Goal: Check status: Check status

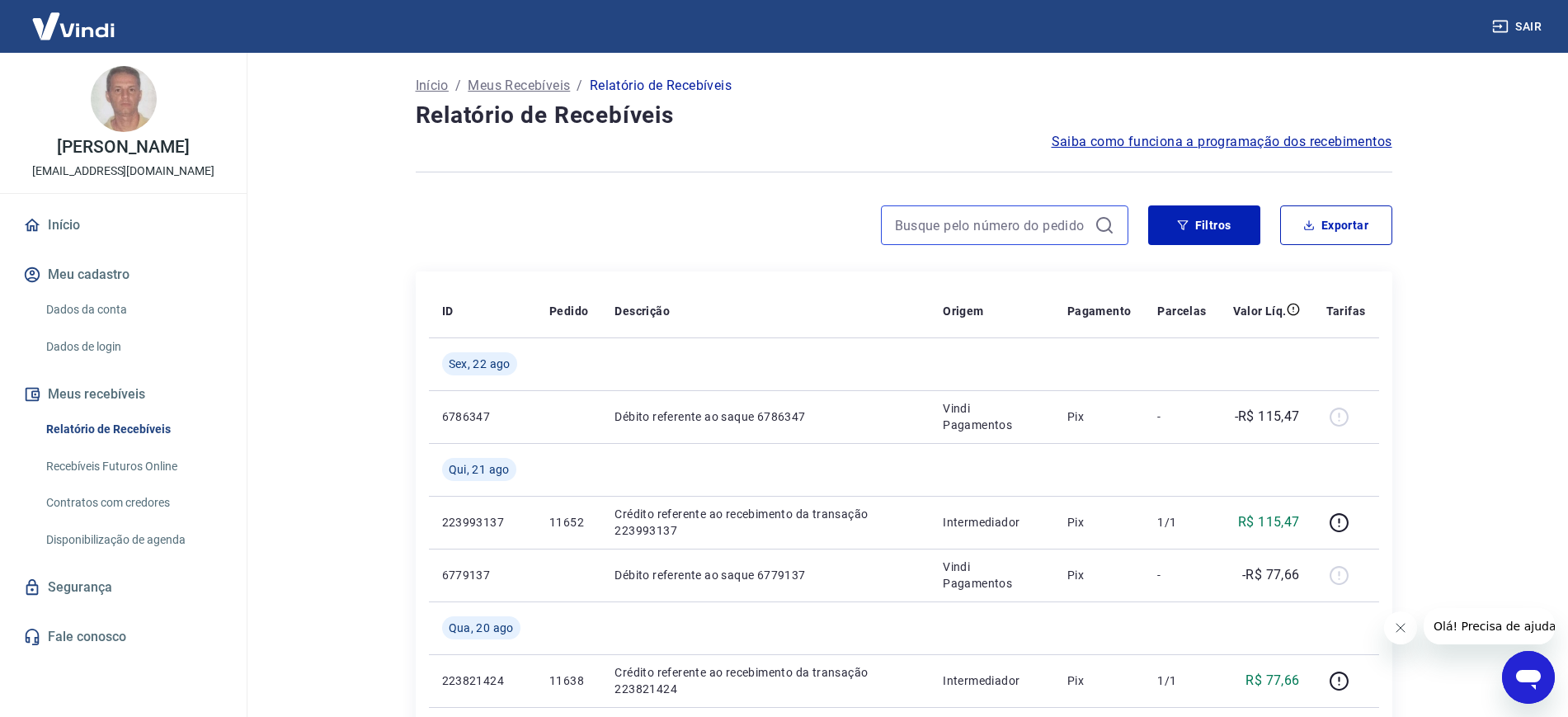
click at [1056, 227] on input at bounding box center [992, 225] width 193 height 25
click at [1194, 230] on button "Filtros" at bounding box center [1204, 225] width 112 height 40
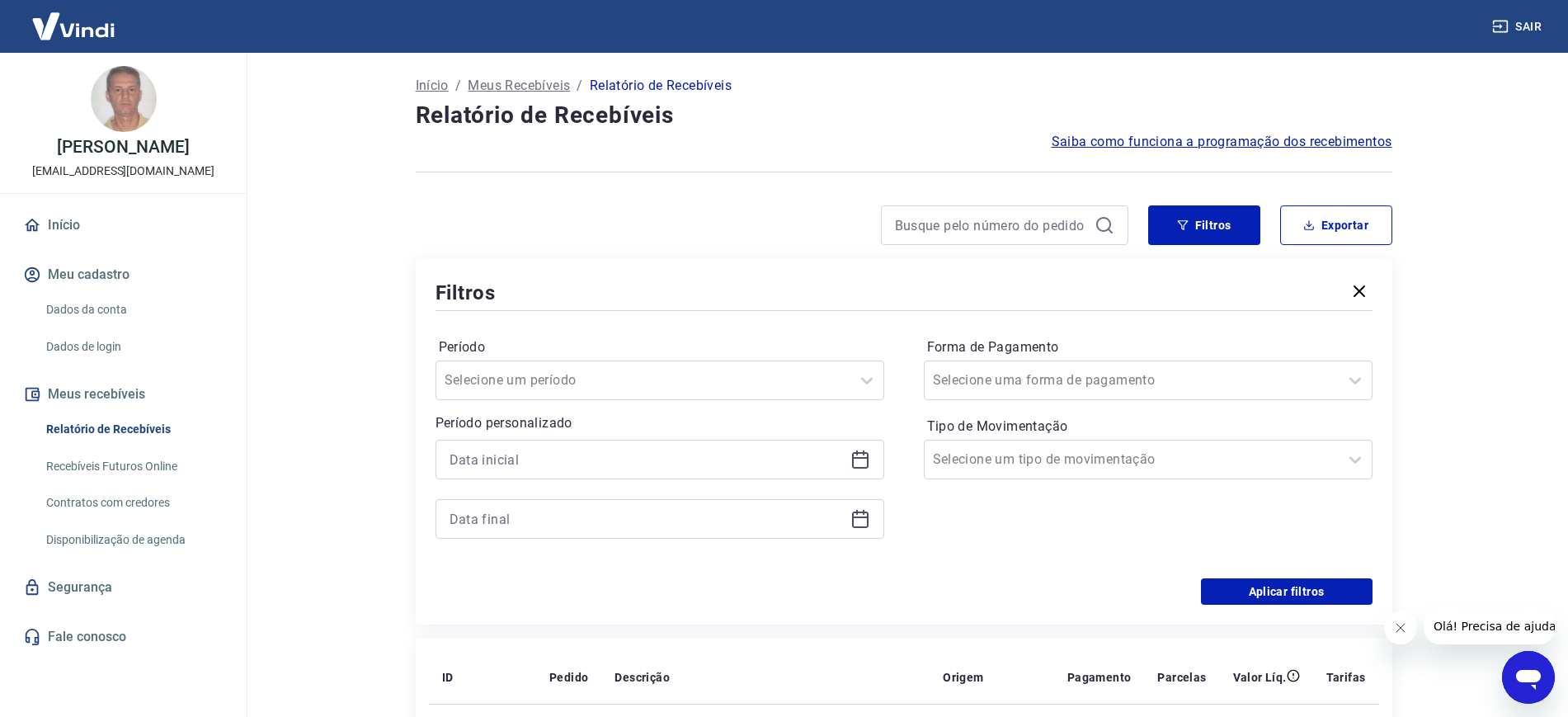
click at [863, 460] on icon at bounding box center [860, 459] width 20 height 20
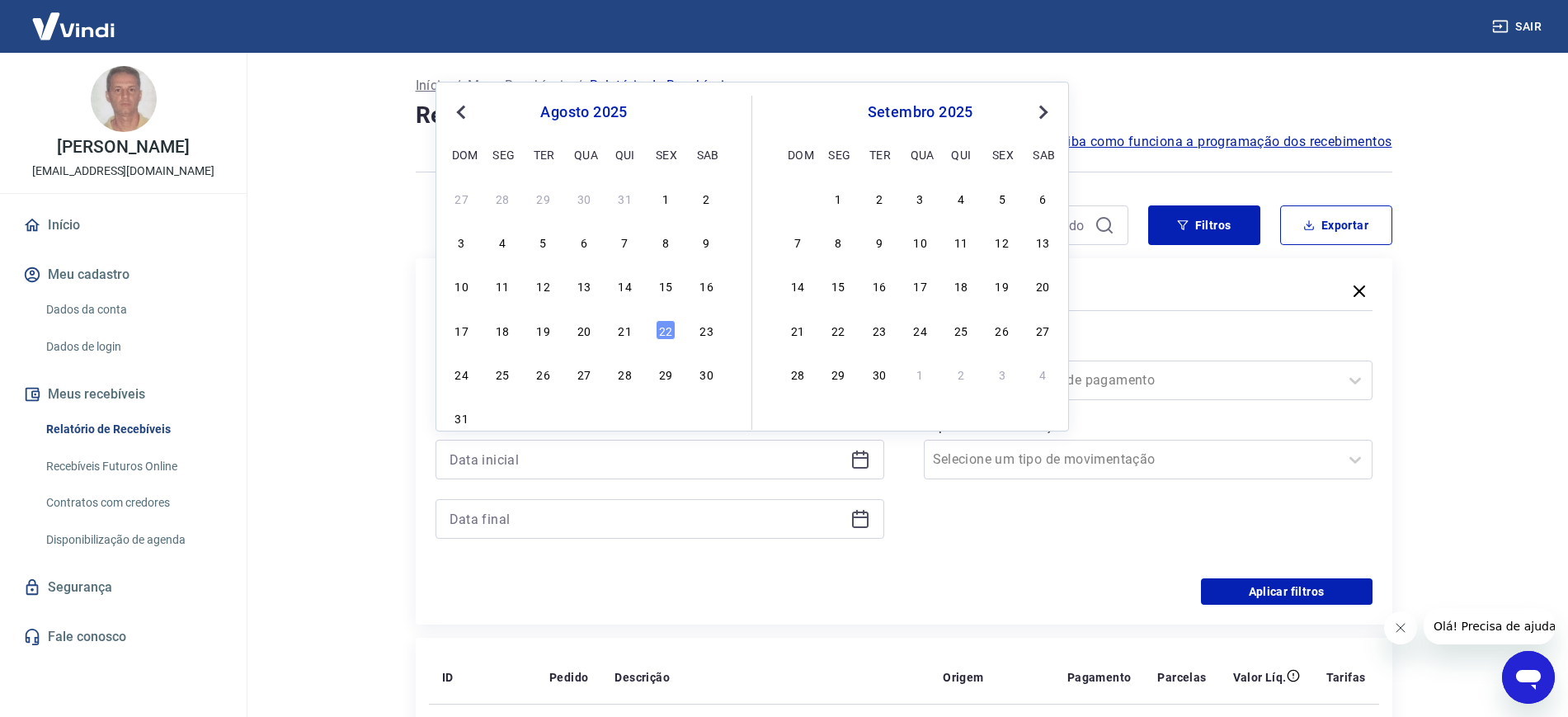
click at [476, 111] on div "agosto 2025" at bounding box center [583, 112] width 269 height 20
click at [442, 102] on div "Previous Month Next Month [DATE] dom seg ter qua qui sex sab 27 28 29 30 31 1 2…" at bounding box center [753, 256] width 634 height 349
click at [458, 106] on button "Previous Month" at bounding box center [461, 112] width 20 height 20
click at [462, 116] on span "Previous Month" at bounding box center [462, 111] width 0 height 19
click at [506, 245] on div "9" at bounding box center [502, 242] width 20 height 20
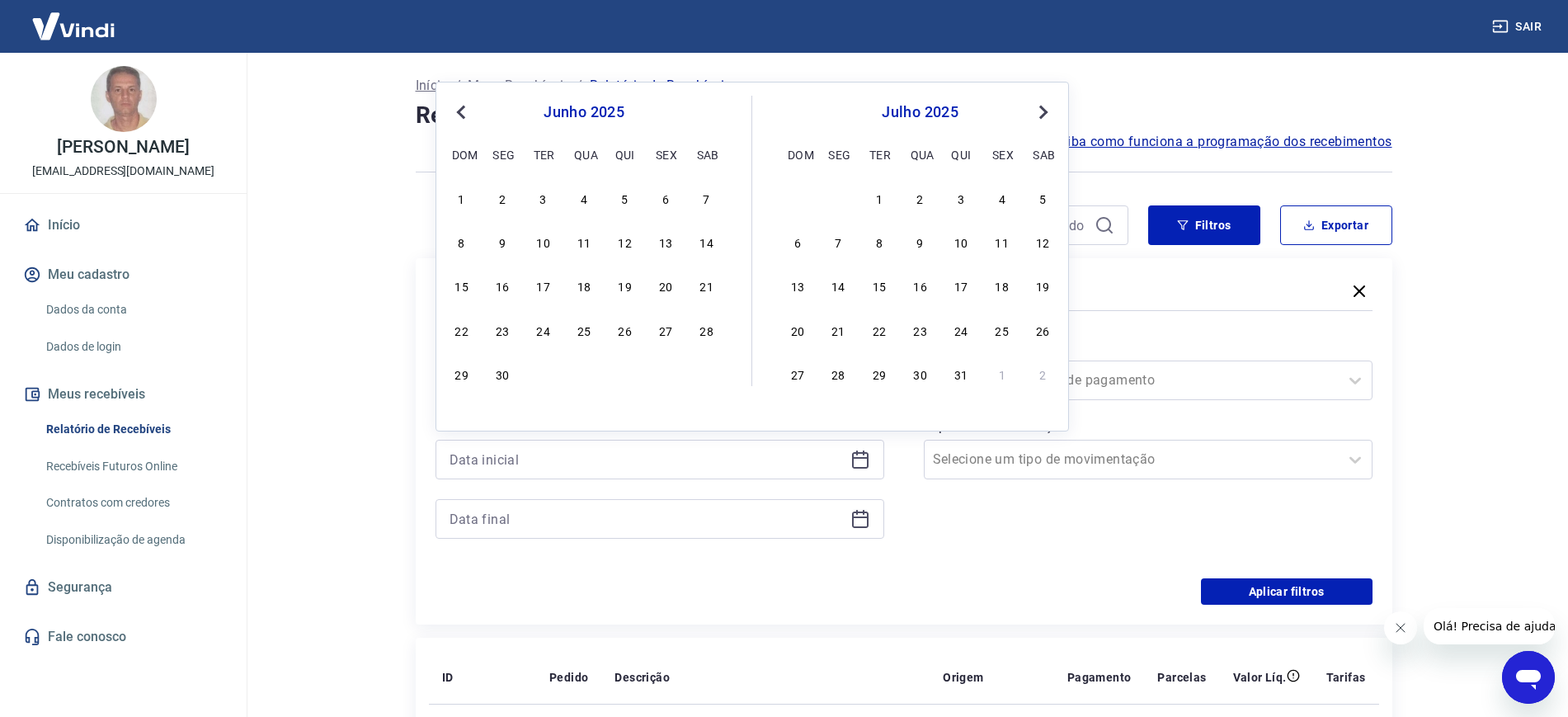
click at [510, 276] on div "Filtros Período Selecione um período Período personalizado [DATE] Previous Mont…" at bounding box center [904, 441] width 977 height 366
type input "[DATE]"
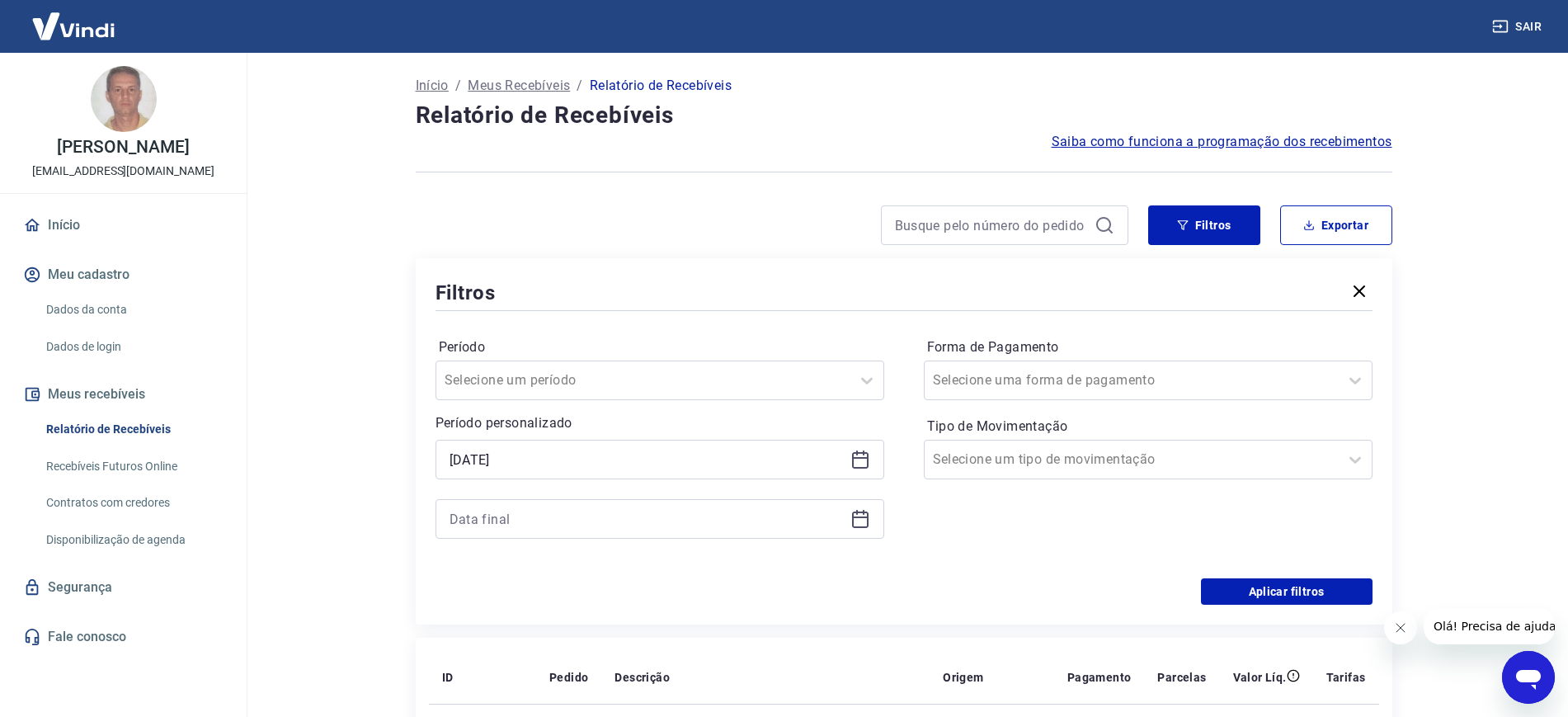
click at [857, 523] on icon at bounding box center [860, 519] width 20 height 20
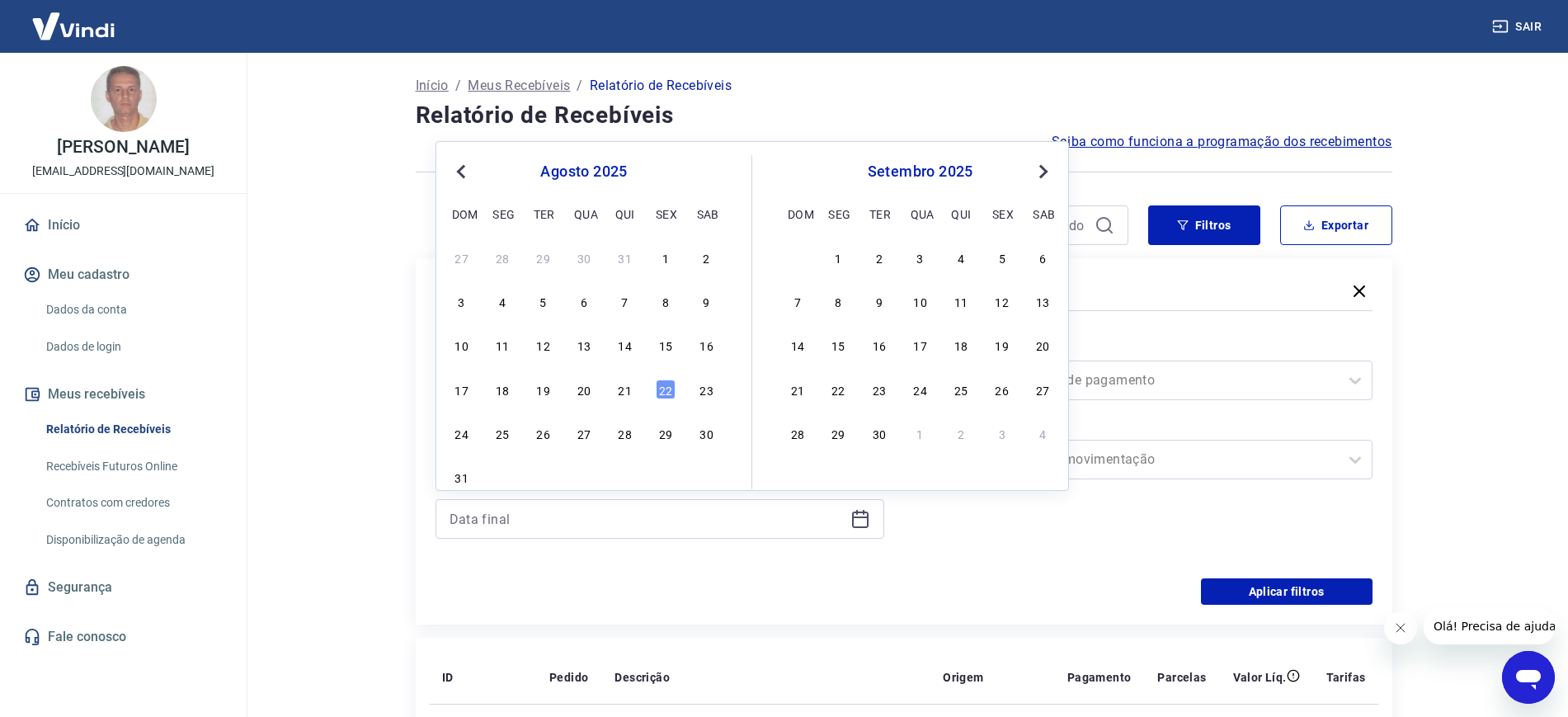
click at [457, 175] on button "Previous Month" at bounding box center [461, 171] width 20 height 20
click at [502, 344] on div "16" at bounding box center [502, 345] width 20 height 20
type input "[DATE]"
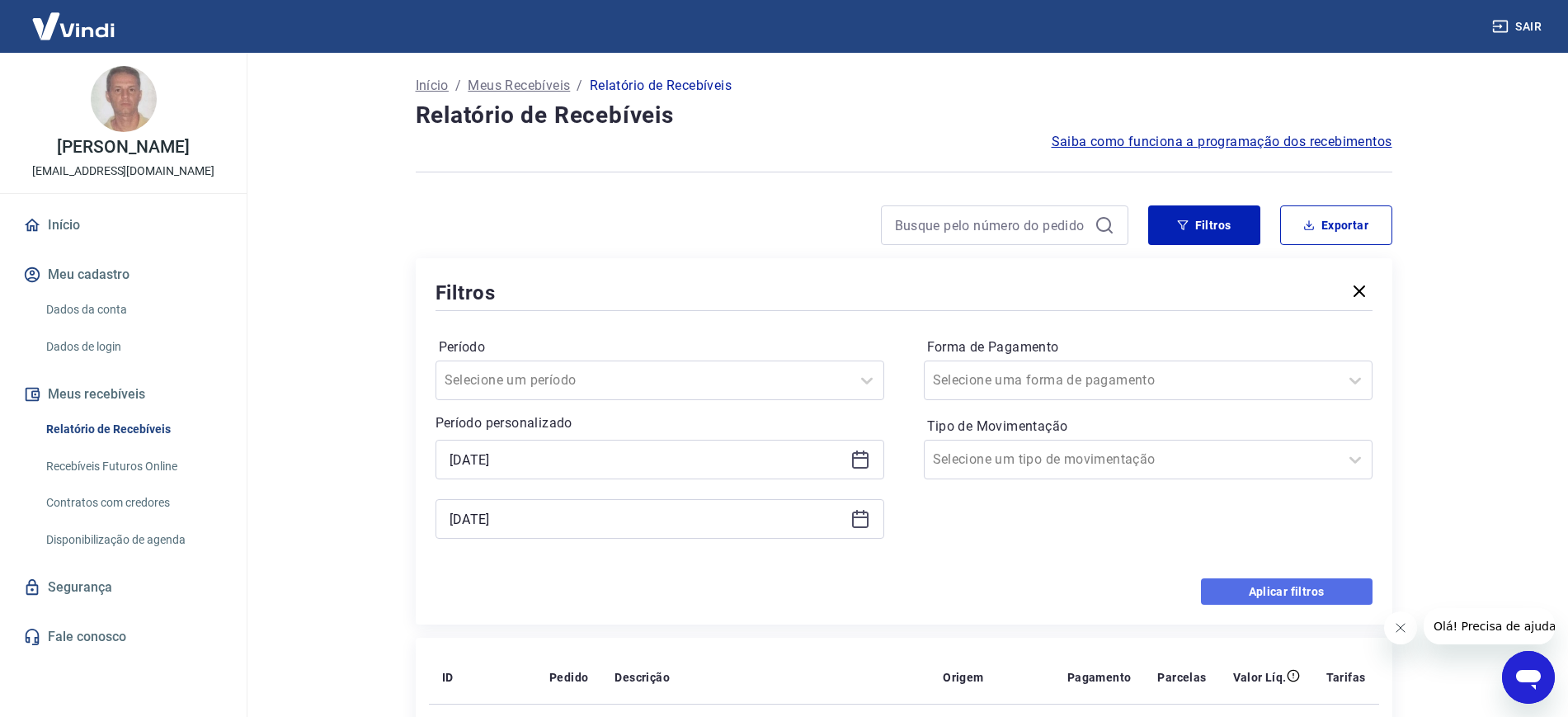
click at [1272, 594] on button "Aplicar filtros" at bounding box center [1287, 591] width 171 height 27
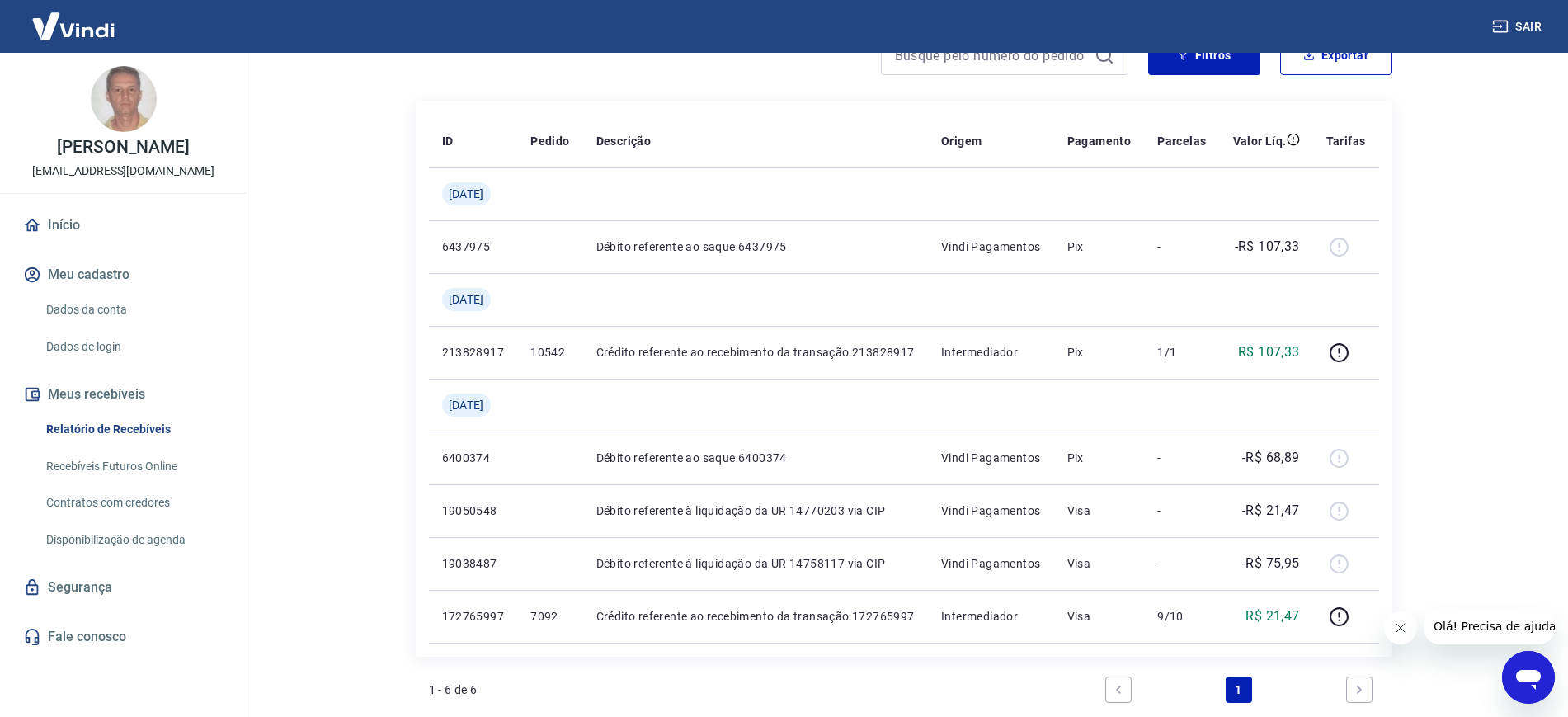
scroll to position [206, 0]
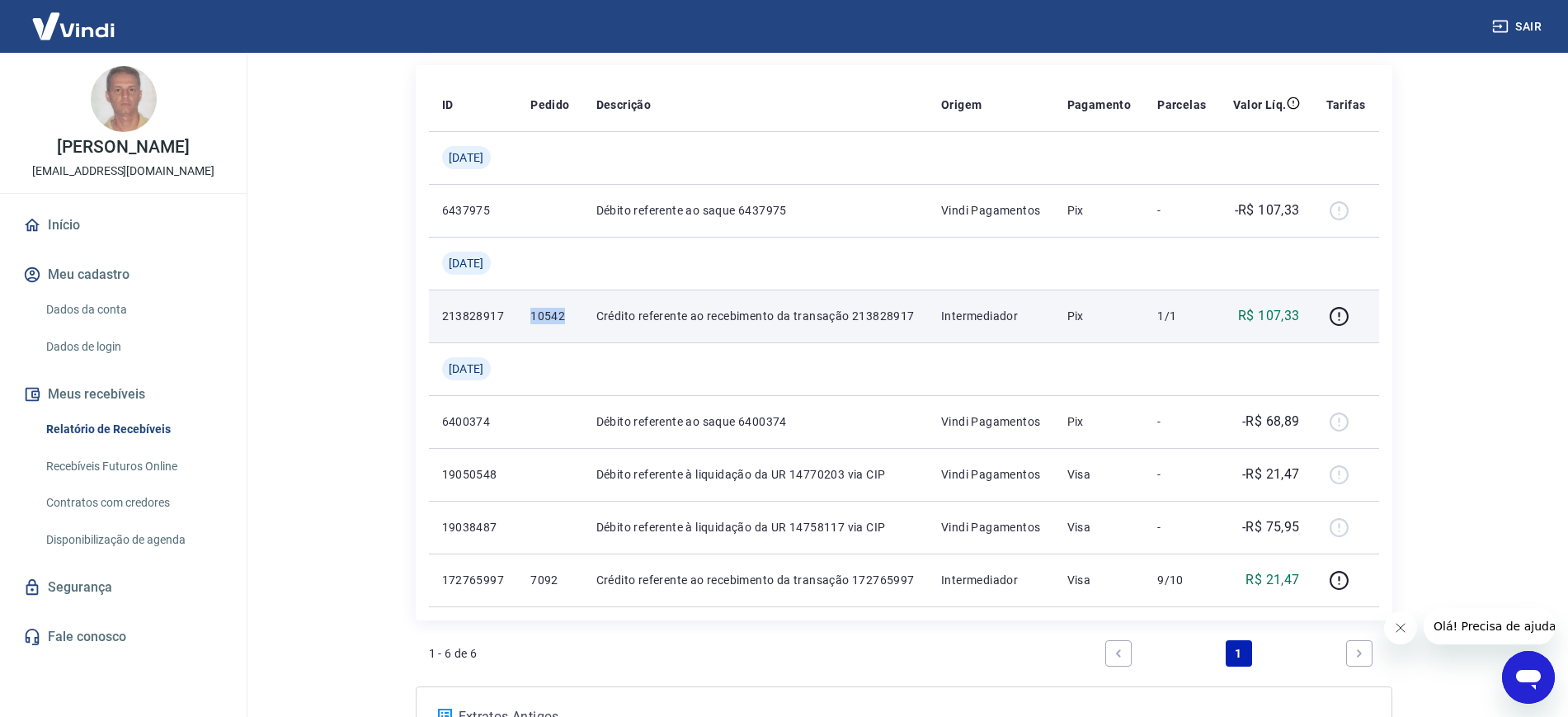
drag, startPoint x: 539, startPoint y: 317, endPoint x: 571, endPoint y: 317, distance: 32.0
click at [573, 319] on td "10542" at bounding box center [550, 315] width 65 height 52
copy p "10542"
